Goal: Task Accomplishment & Management: Manage account settings

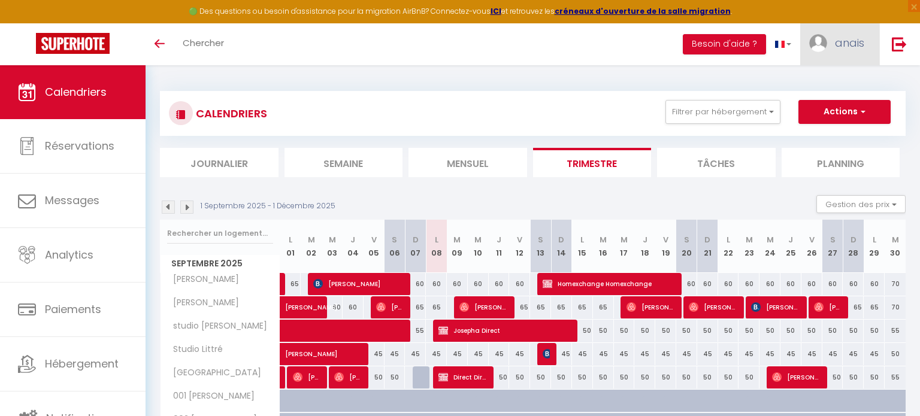
click at [844, 36] on span "anais" at bounding box center [849, 42] width 29 height 15
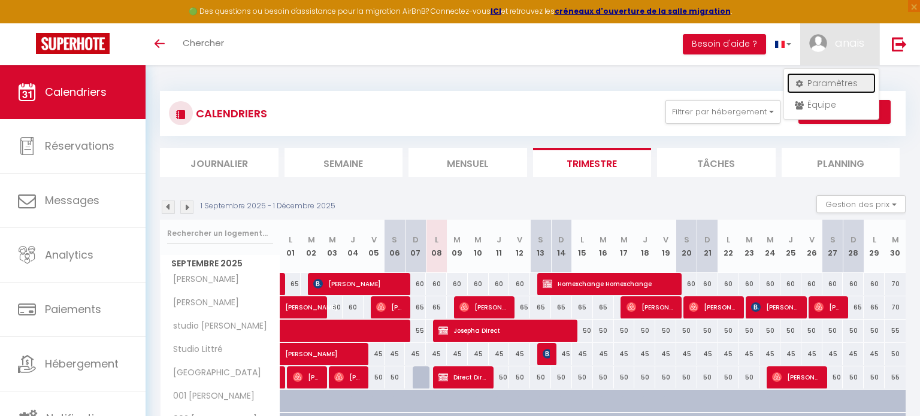
click at [827, 87] on link "Paramètres" at bounding box center [831, 83] width 89 height 20
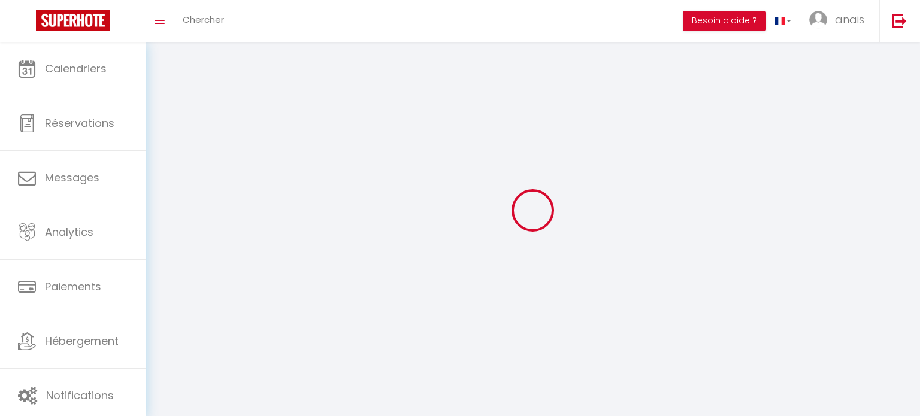
type input "anais"
type input "[PERSON_NAME]"
type input "0623940462"
type input "[STREET_ADDRESS]"
type input "11100"
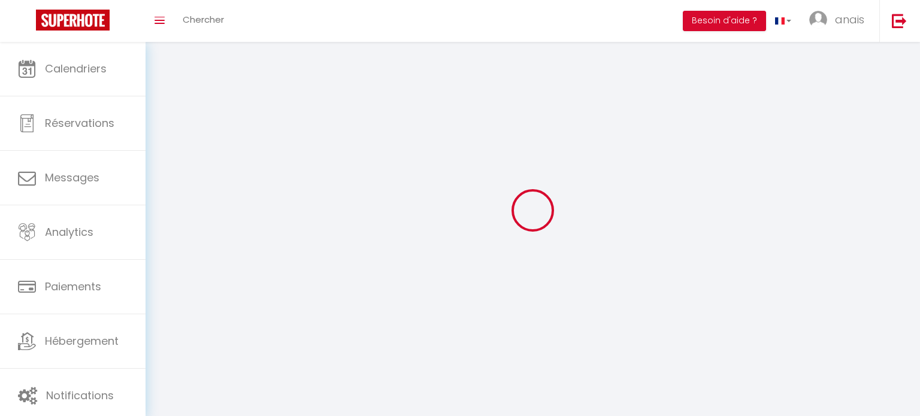
type input "[GEOGRAPHIC_DATA]"
select select "28"
type input "nnBJ4seNkEHRAGKFTiugVx3Qa"
type input "ZdbSWo3ylVGqnXzPOnVdfAM8J"
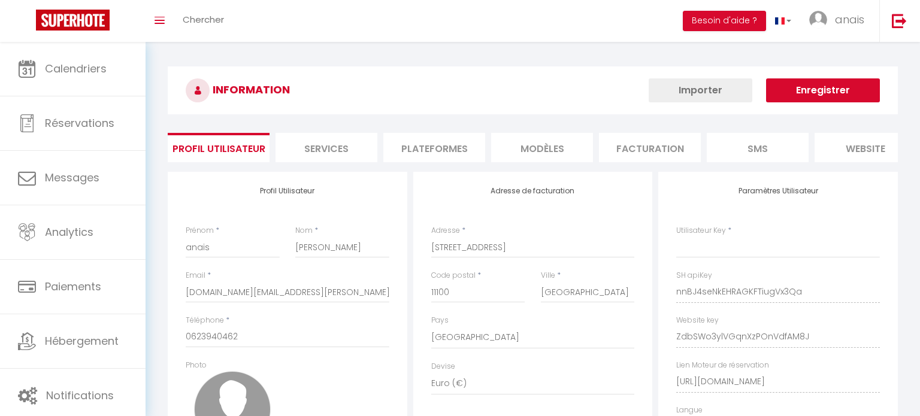
type input "nnBJ4seNkEHRAGKFTiugVx3Qa"
type input "ZdbSWo3ylVGqnXzPOnVdfAM8J"
type input "[URL][DOMAIN_NAME]"
select select "fr"
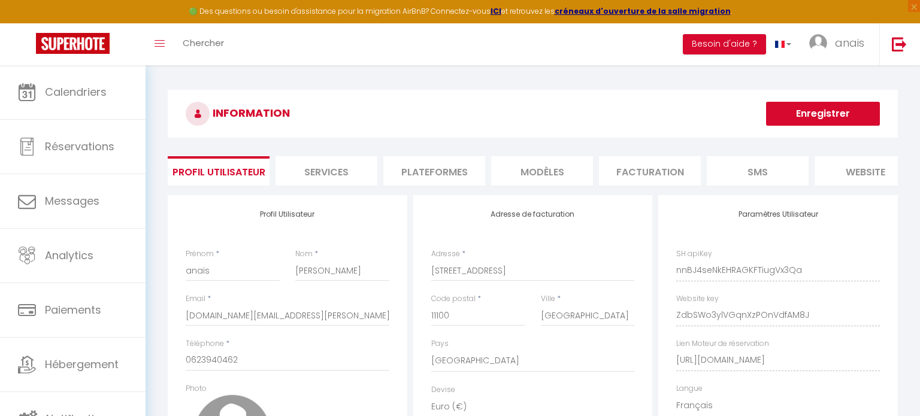
click at [430, 161] on li "Plateformes" at bounding box center [434, 170] width 102 height 29
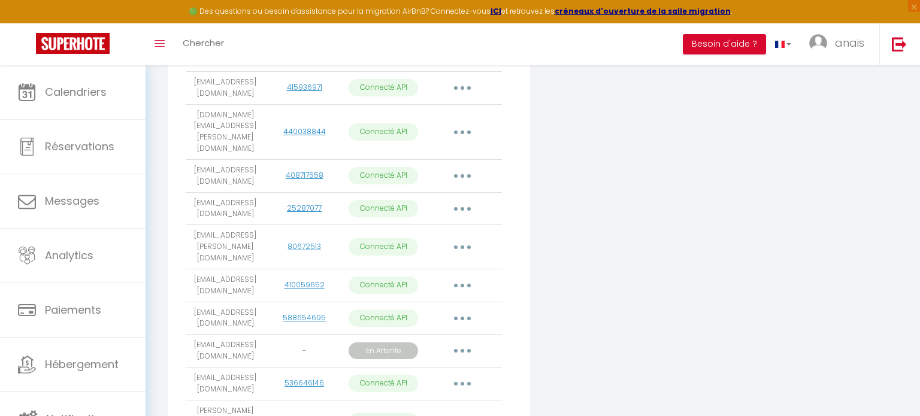
scroll to position [386, 0]
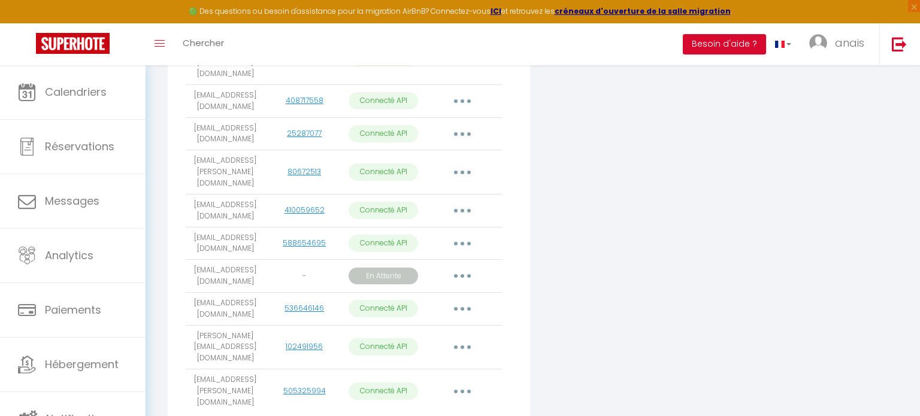
click at [457, 266] on button "button" at bounding box center [462, 275] width 34 height 19
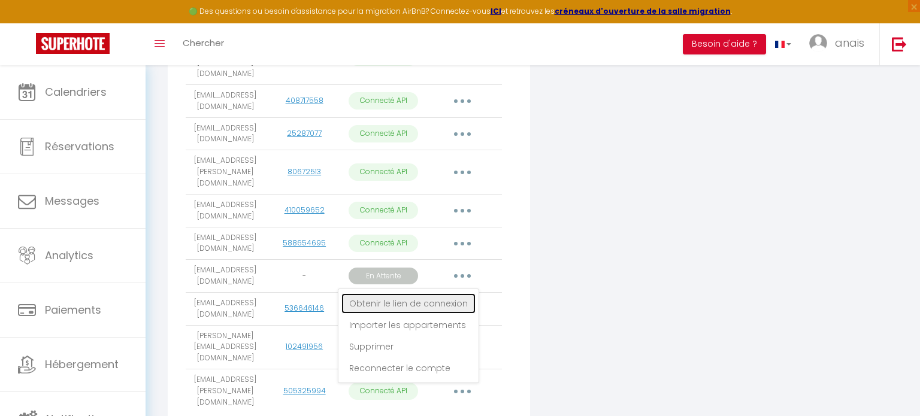
click at [444, 293] on link "Obtenir le lien de connexion" at bounding box center [408, 303] width 134 height 20
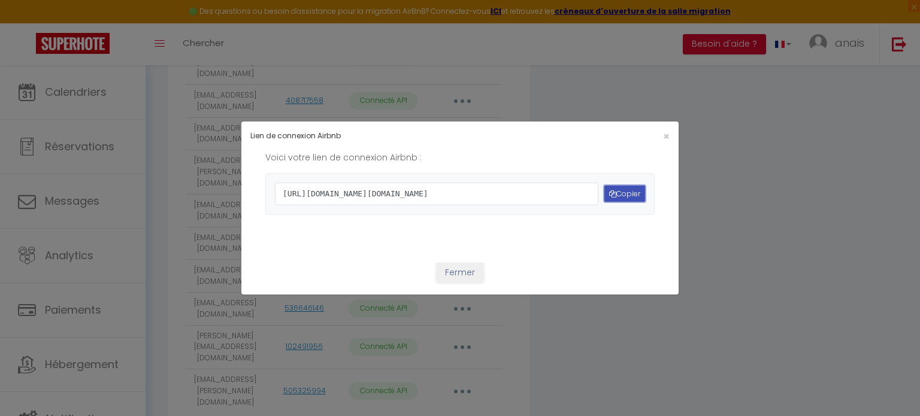
click at [624, 190] on button "Copier" at bounding box center [624, 194] width 41 height 16
click at [447, 283] on button "Fermer" at bounding box center [460, 273] width 48 height 20
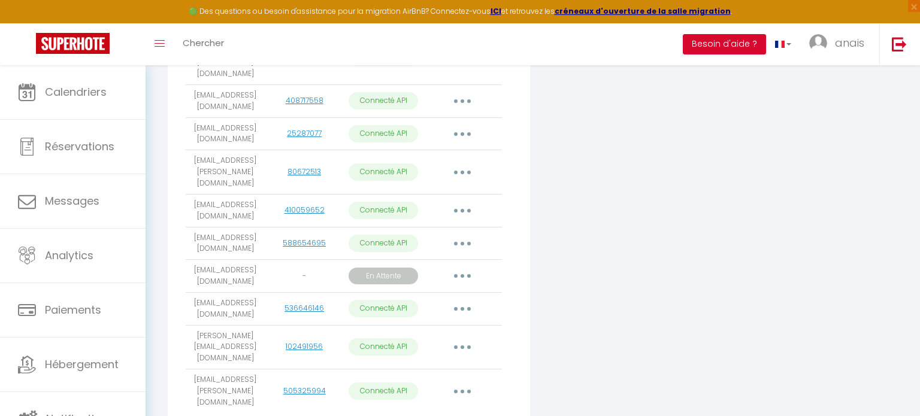
click at [462, 266] on button "button" at bounding box center [462, 275] width 34 height 19
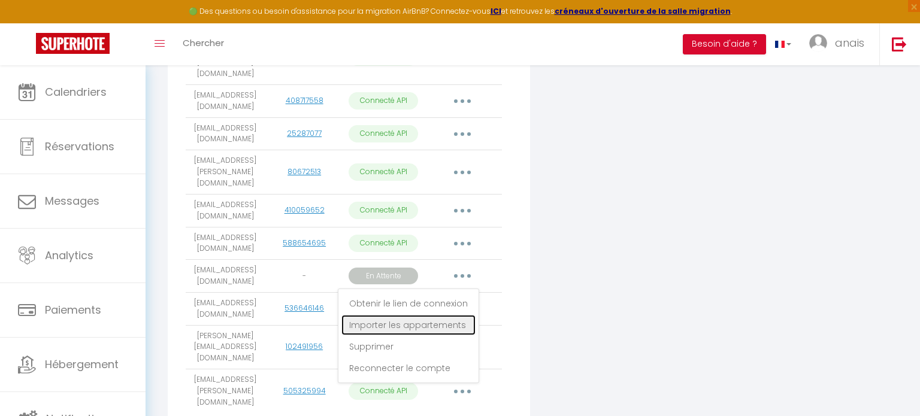
click at [453, 315] on link "Importer les appartements" at bounding box center [408, 325] width 134 height 20
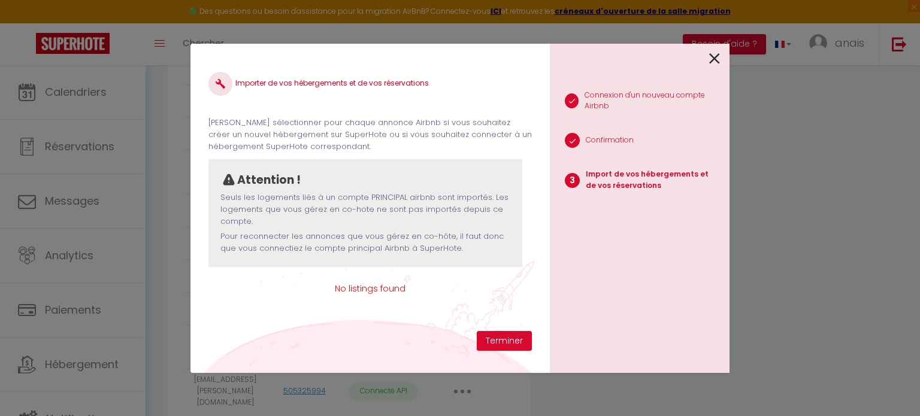
click at [466, 236] on p "Pour reconnecter les annonces que vous gérez en co-hôte, il faut donc que vous …" at bounding box center [365, 242] width 290 height 25
click at [495, 338] on button "Terminer" at bounding box center [504, 341] width 55 height 20
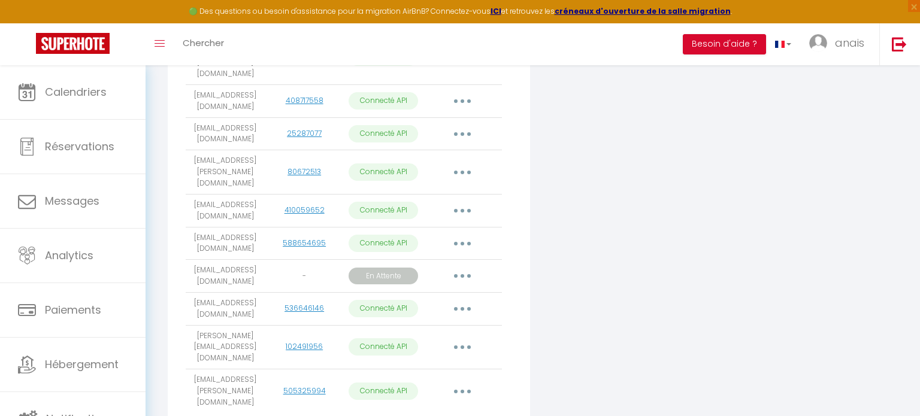
click at [469, 266] on button "button" at bounding box center [462, 275] width 34 height 19
click at [239, 260] on td "[EMAIL_ADDRESS][DOMAIN_NAME]" at bounding box center [225, 276] width 79 height 33
drag, startPoint x: 239, startPoint y: 242, endPoint x: 192, endPoint y: 234, distance: 47.9
click at [190, 260] on td "[EMAIL_ADDRESS][DOMAIN_NAME]" at bounding box center [225, 276] width 79 height 33
copy td "[EMAIL_ADDRESS][DOMAIN_NAME]"
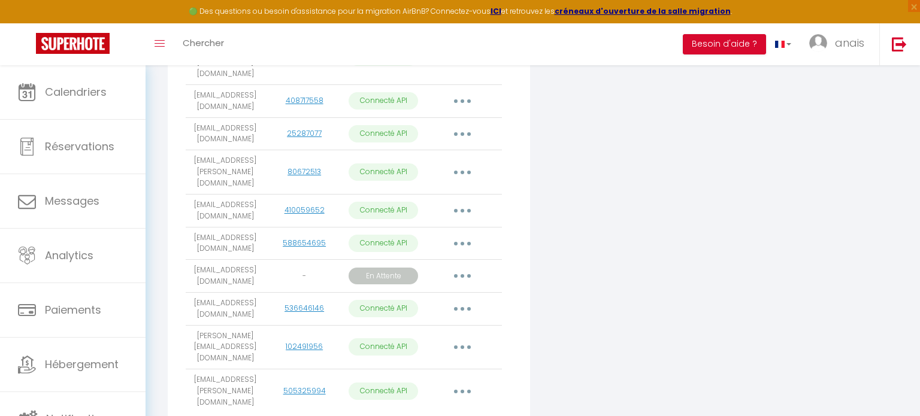
click at [471, 266] on button "button" at bounding box center [462, 275] width 34 height 19
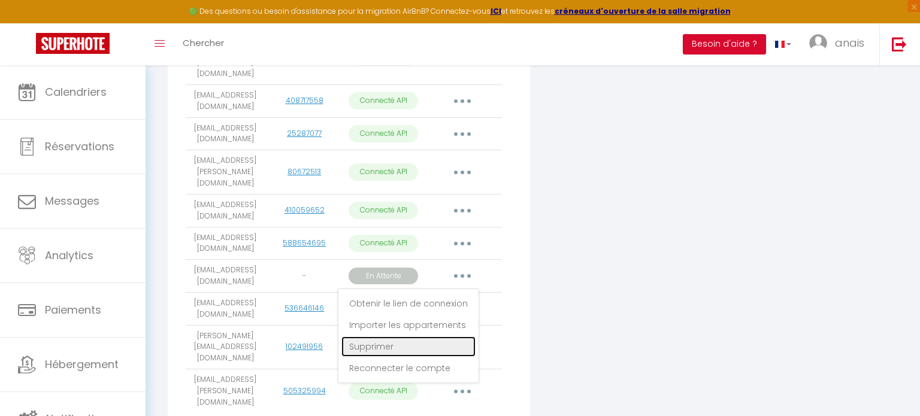
click at [429, 336] on link "Supprimer" at bounding box center [408, 346] width 134 height 20
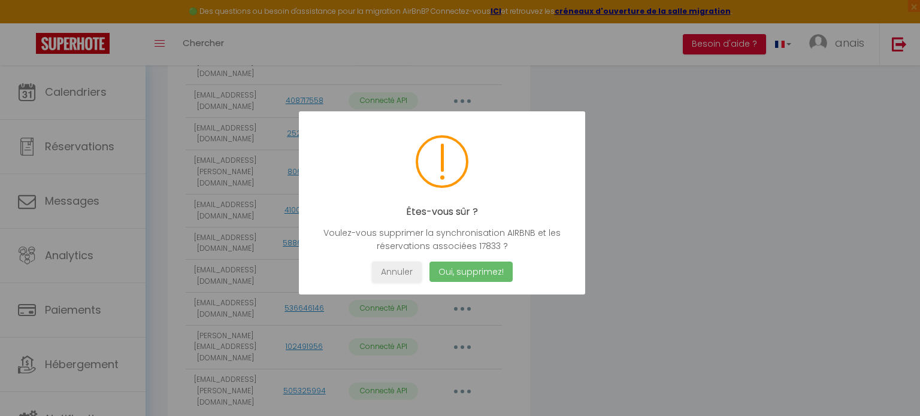
click at [457, 274] on button "Oui, supprimez!" at bounding box center [470, 272] width 83 height 21
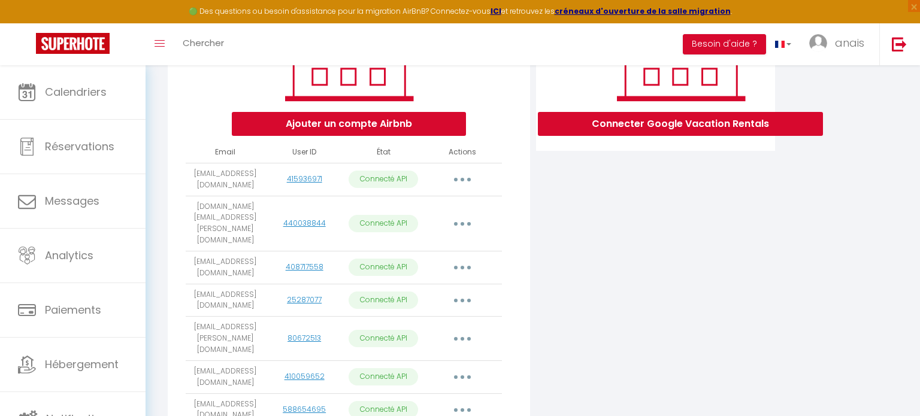
scroll to position [0, 0]
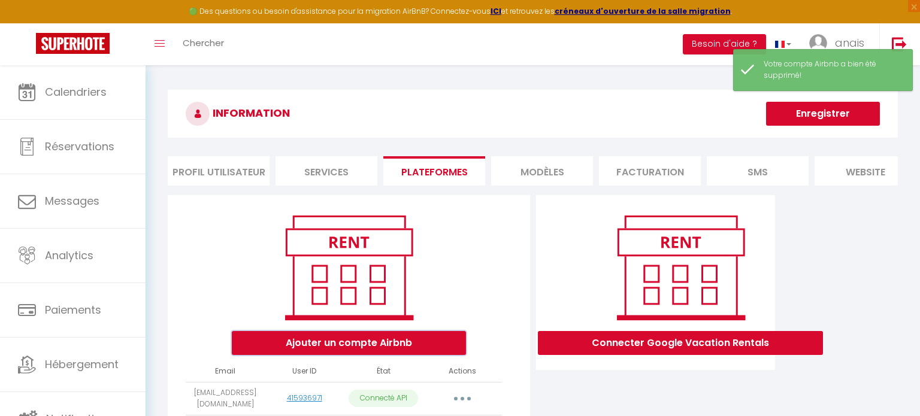
click at [359, 350] on button "Ajouter un compte Airbnb" at bounding box center [349, 343] width 234 height 24
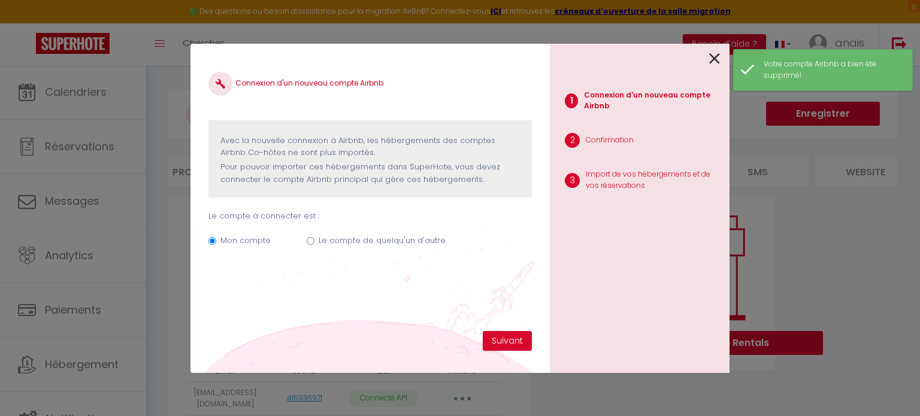
click at [356, 244] on label "Le compte de quelqu'un d'autre" at bounding box center [382, 241] width 127 height 12
click at [314, 244] on input "Le compte de quelqu'un d'autre" at bounding box center [311, 241] width 8 height 8
radio input "true"
radio input "false"
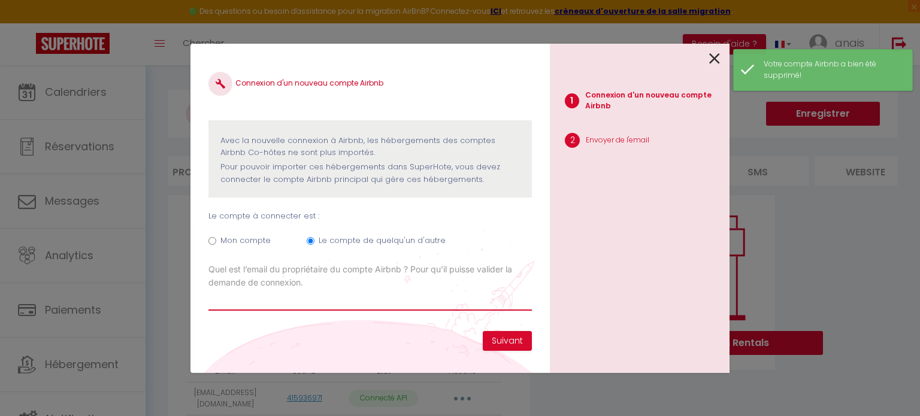
click at [441, 305] on input "Email connexion Airbnb" at bounding box center [369, 300] width 323 height 22
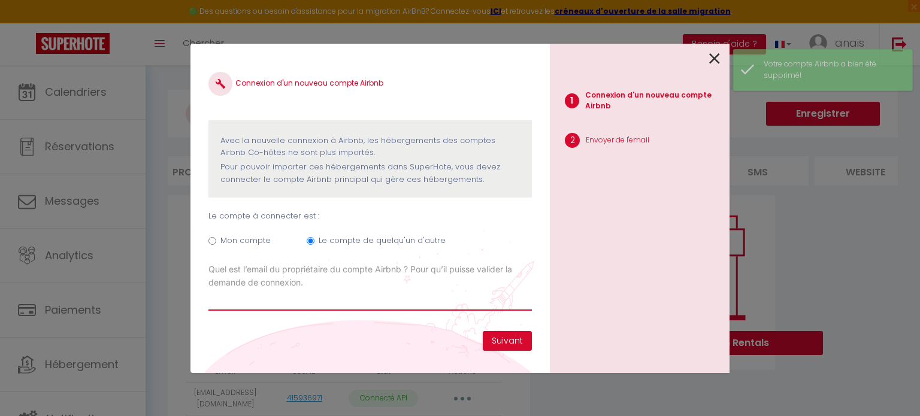
paste input "[EMAIL_ADDRESS][DOMAIN_NAME]"
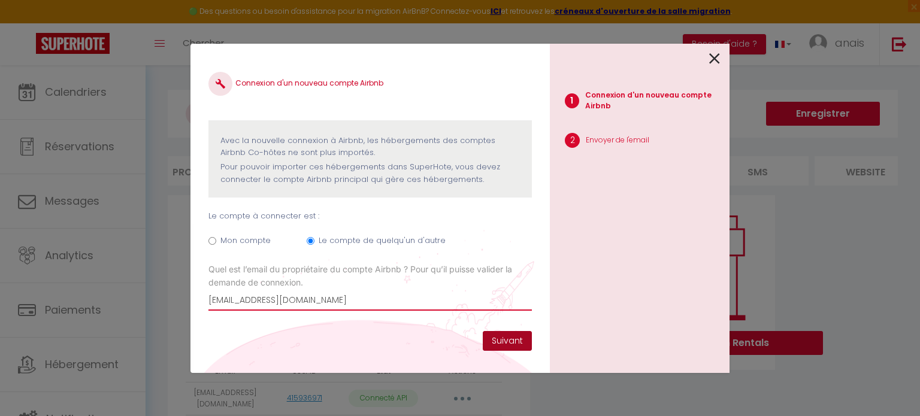
type input "[EMAIL_ADDRESS][DOMAIN_NAME]"
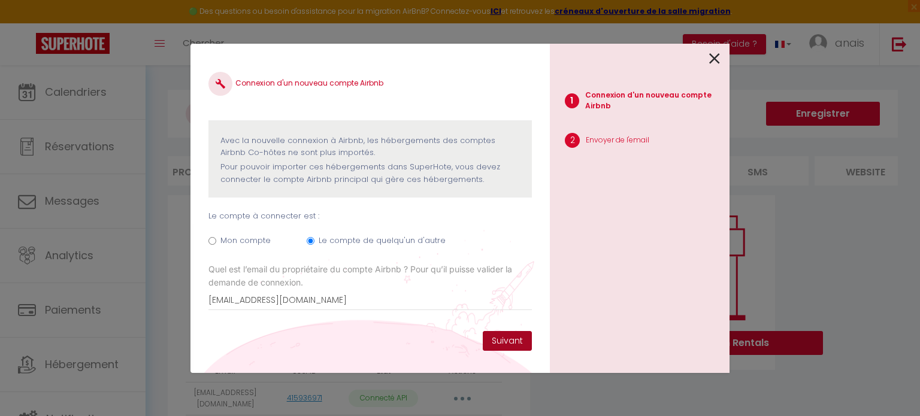
click at [517, 335] on button "Suivant" at bounding box center [507, 341] width 49 height 20
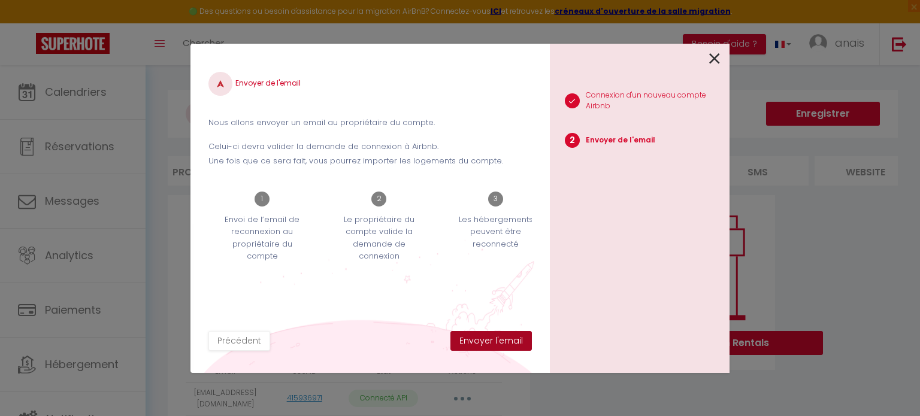
click at [471, 337] on button "Envoyer l'email" at bounding box center [490, 341] width 81 height 20
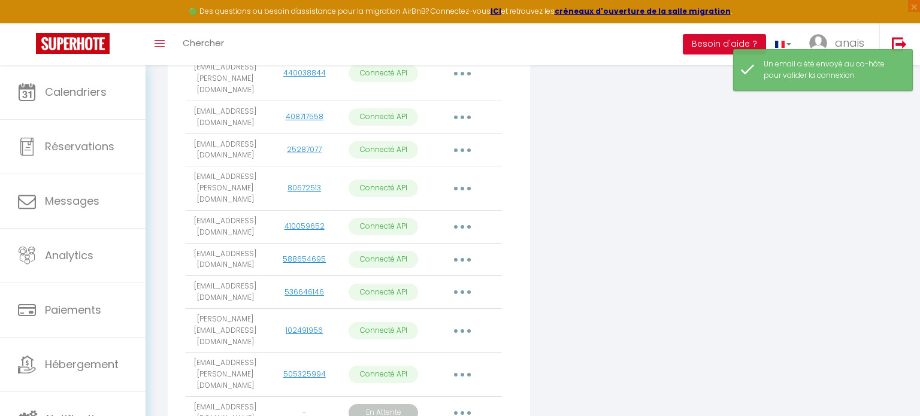
scroll to position [386, 0]
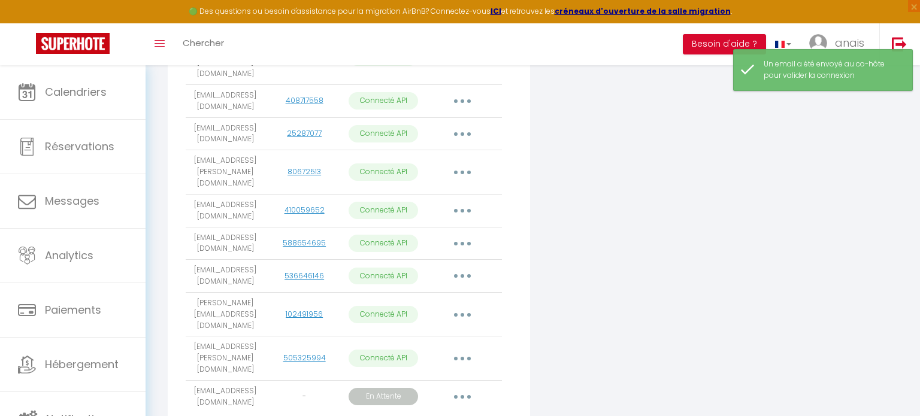
click at [464, 387] on button "button" at bounding box center [462, 396] width 34 height 19
click at [460, 414] on link "Obtenir le lien de connexion" at bounding box center [408, 424] width 134 height 20
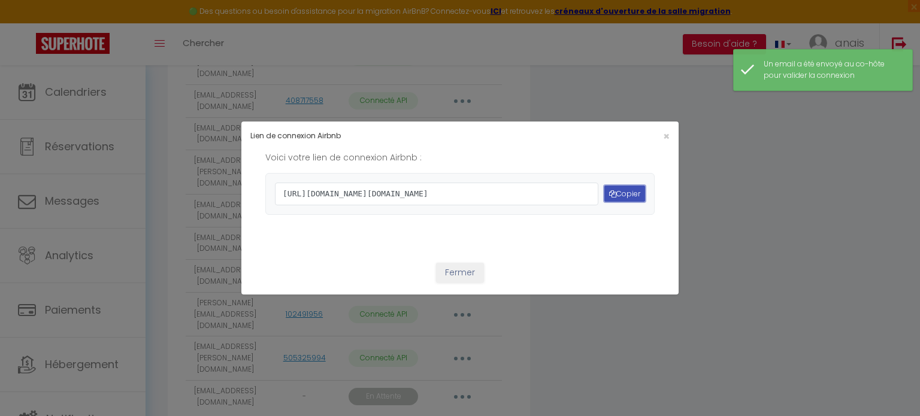
click at [614, 197] on button "Copier" at bounding box center [624, 194] width 41 height 16
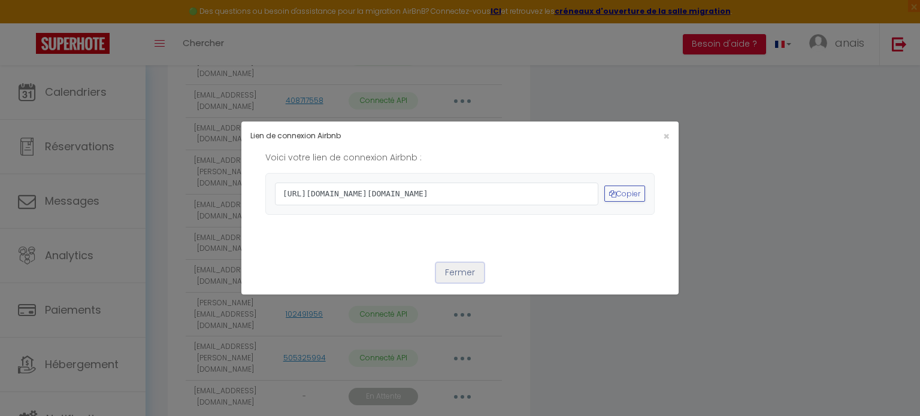
click at [474, 283] on button "Fermer" at bounding box center [460, 273] width 48 height 20
